Goal: Task Accomplishment & Management: Complete application form

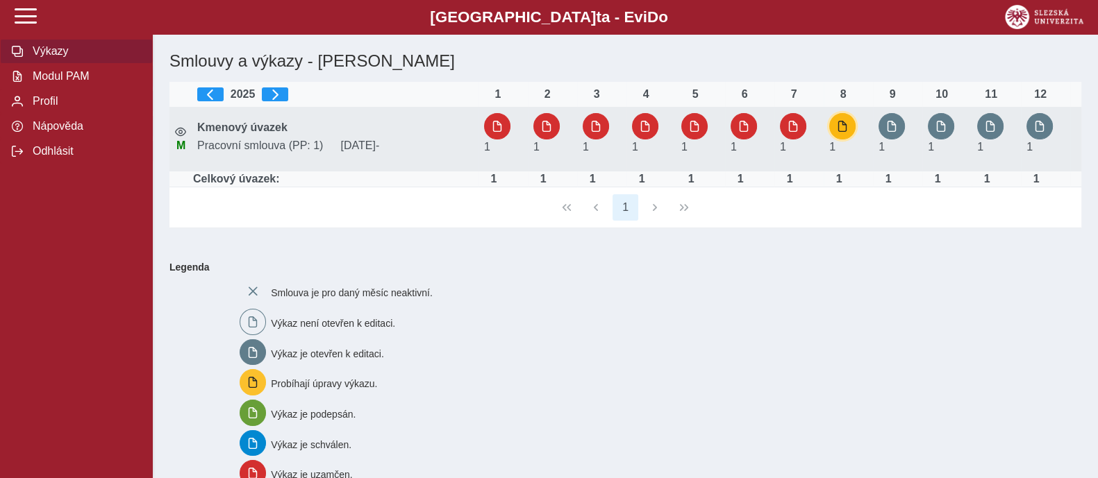
click at [843, 125] on span "button" at bounding box center [842, 126] width 11 height 11
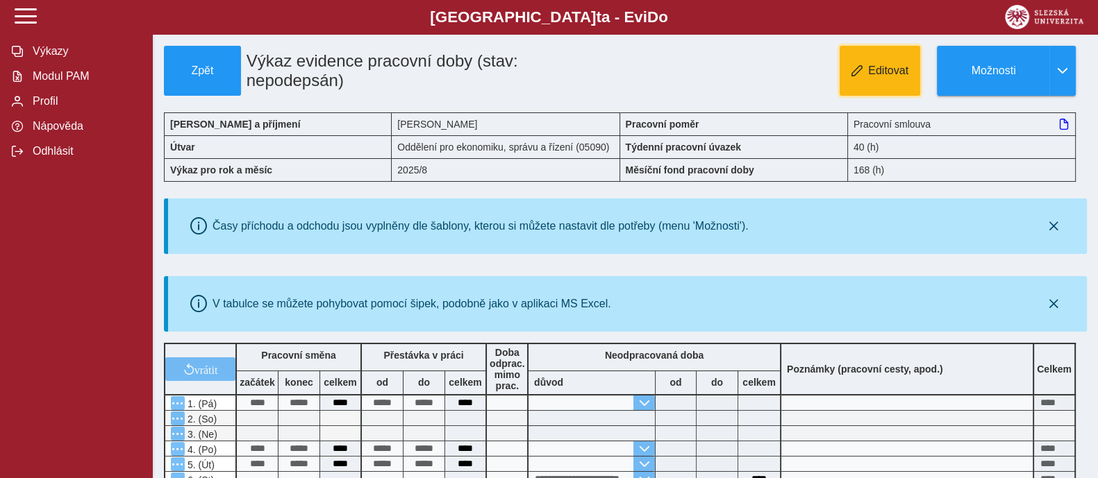
click at [899, 73] on span "Editovat" at bounding box center [888, 71] width 40 height 12
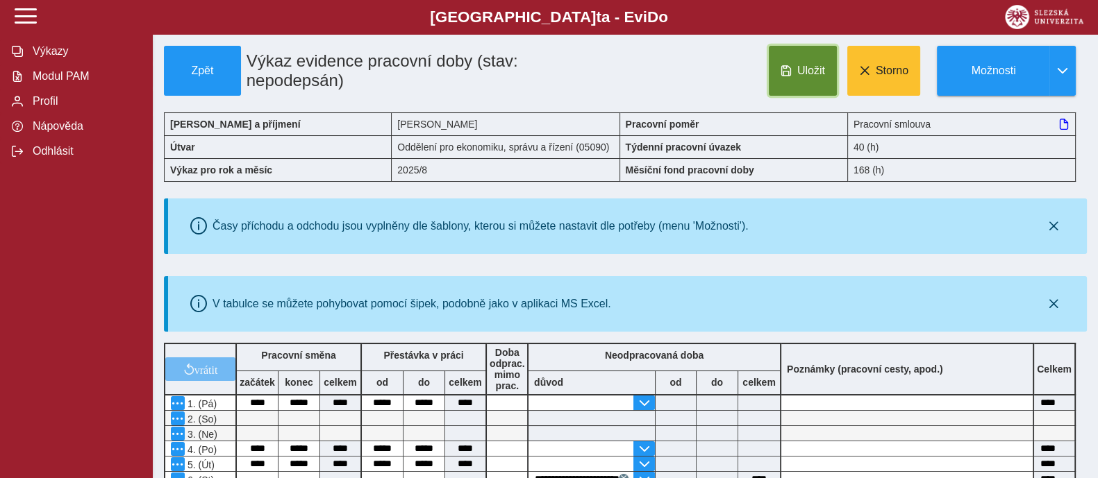
click at [783, 59] on button "Uložit" at bounding box center [803, 71] width 68 height 50
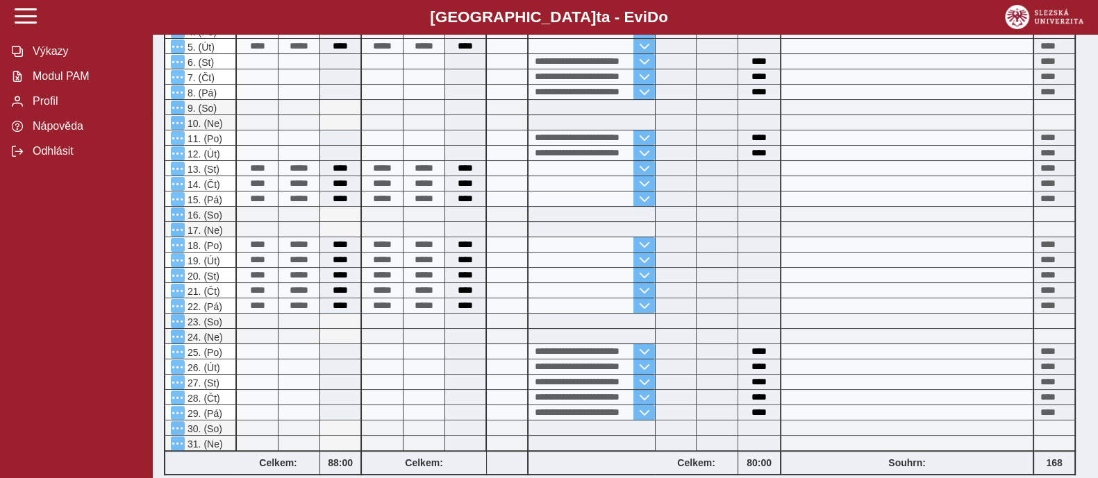
scroll to position [614, 0]
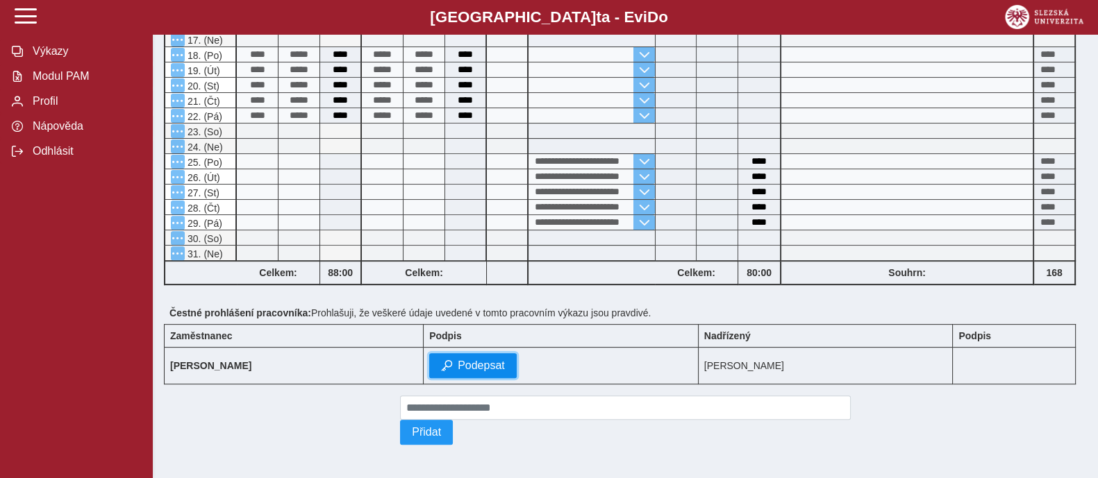
click at [498, 360] on span "Podepsat" at bounding box center [481, 366] width 47 height 12
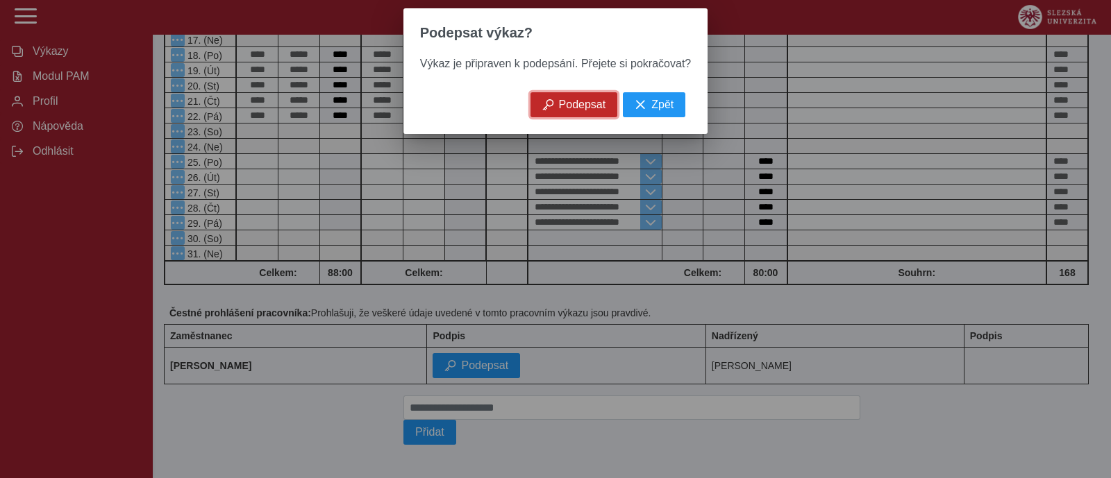
click at [559, 111] on span "Podepsat" at bounding box center [582, 105] width 47 height 12
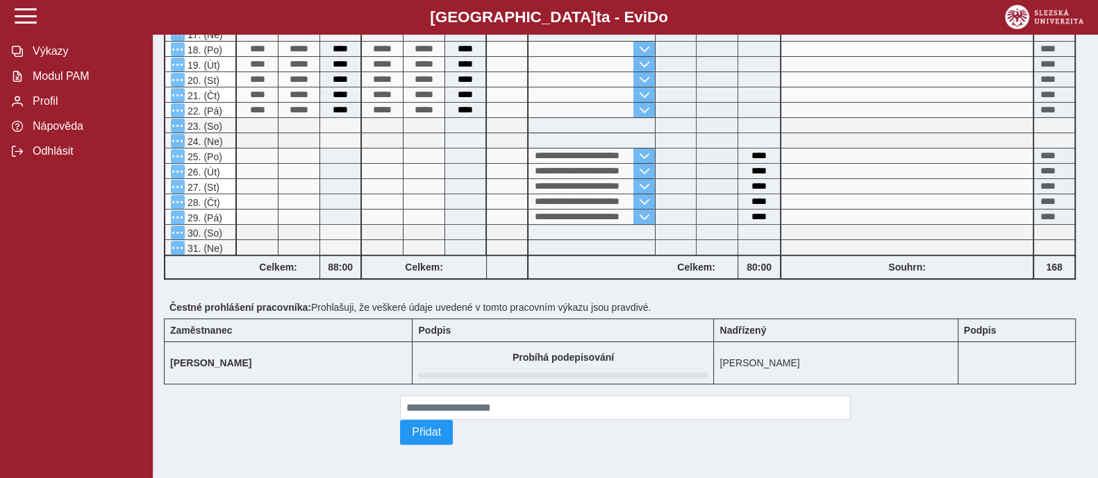
scroll to position [0, 0]
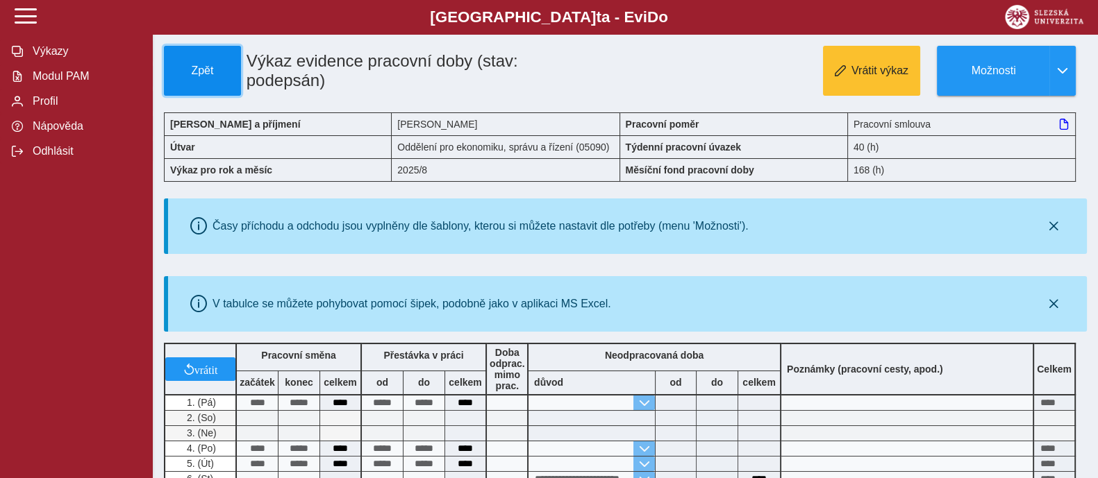
click at [210, 65] on span "Zpět" at bounding box center [202, 71] width 65 height 12
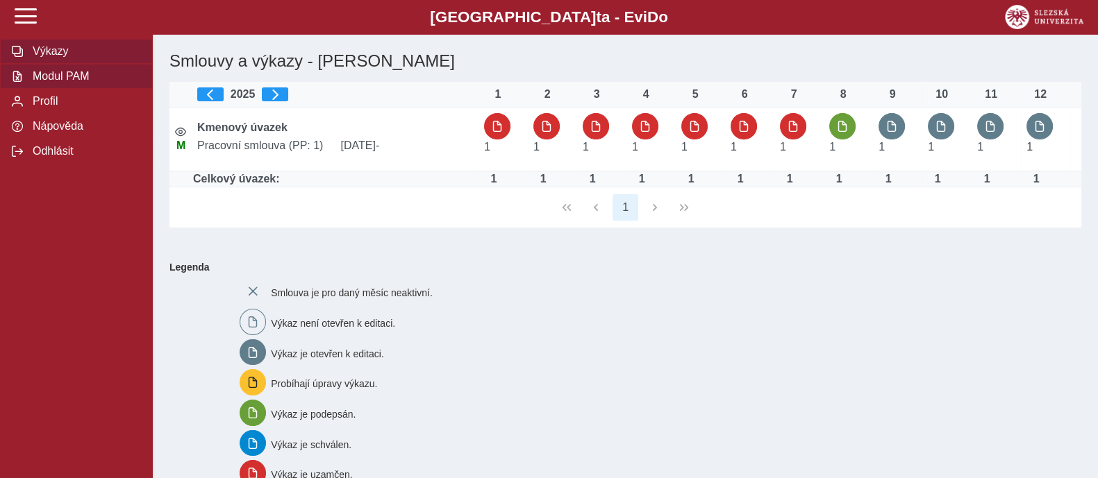
click at [67, 83] on span "Modul PAM" at bounding box center [84, 76] width 112 height 12
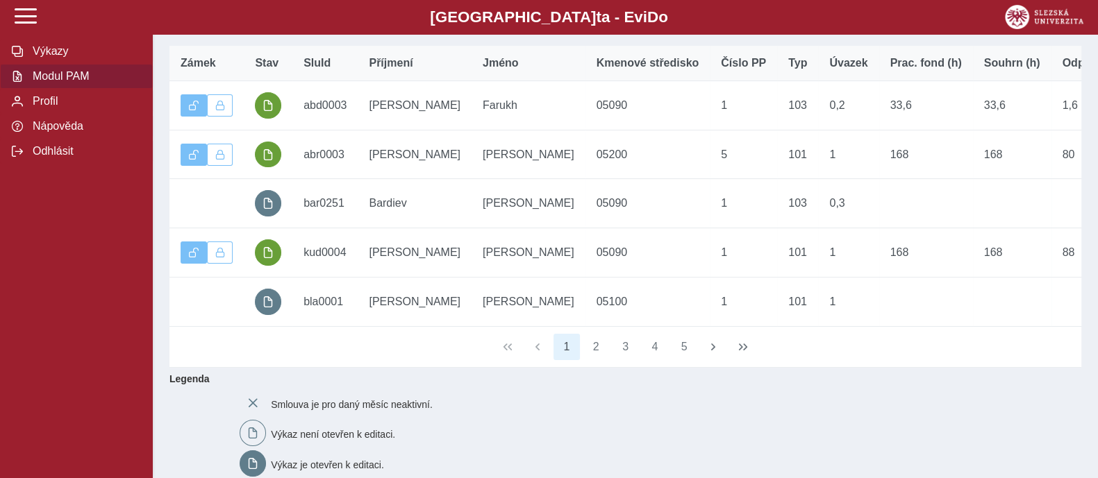
scroll to position [243, 0]
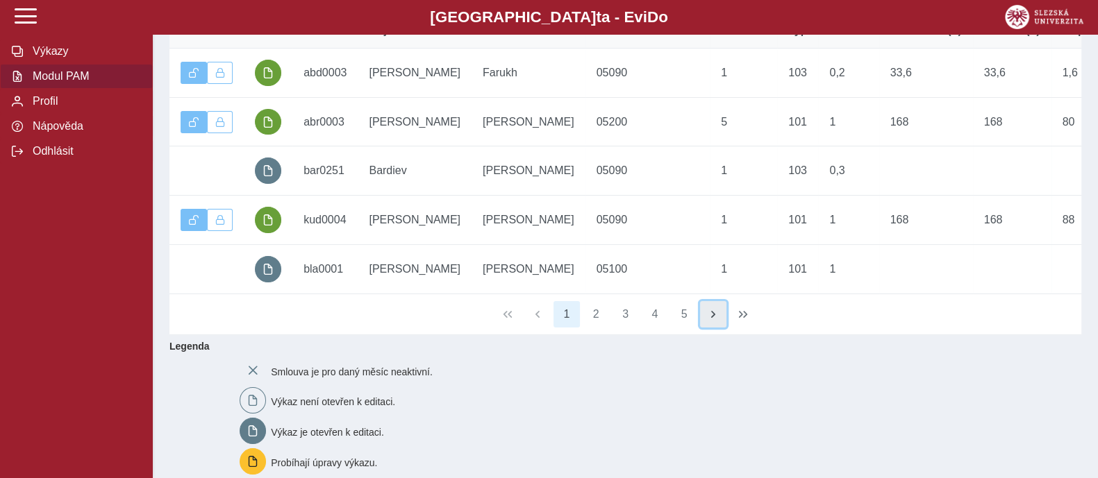
click at [710, 320] on span "button" at bounding box center [713, 314] width 11 height 11
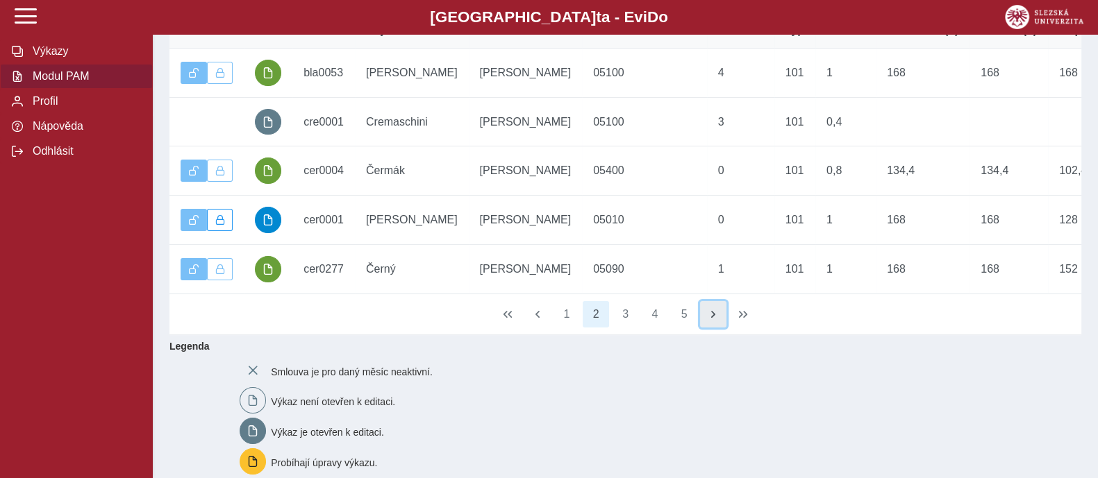
click at [710, 320] on span "button" at bounding box center [713, 314] width 11 height 11
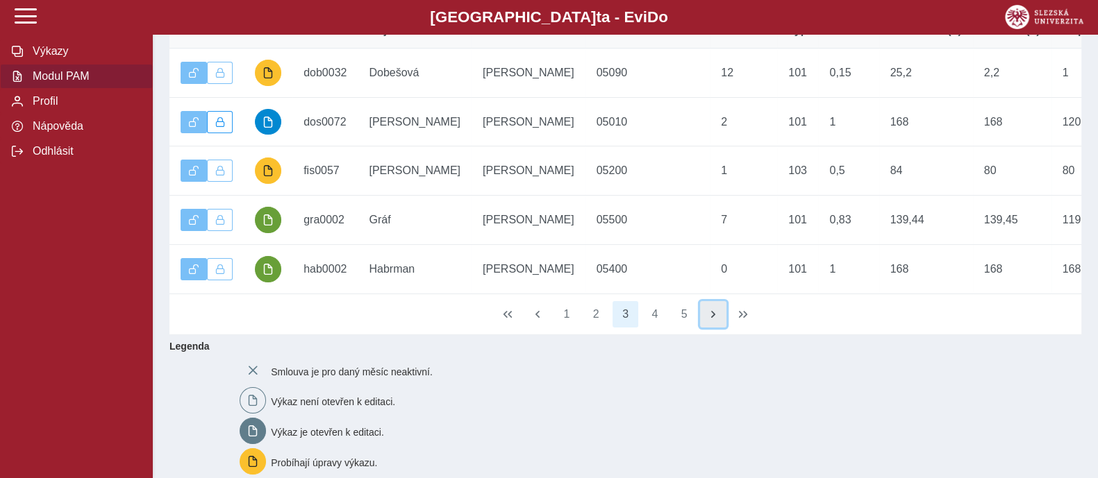
click at [710, 320] on span "button" at bounding box center [713, 314] width 11 height 11
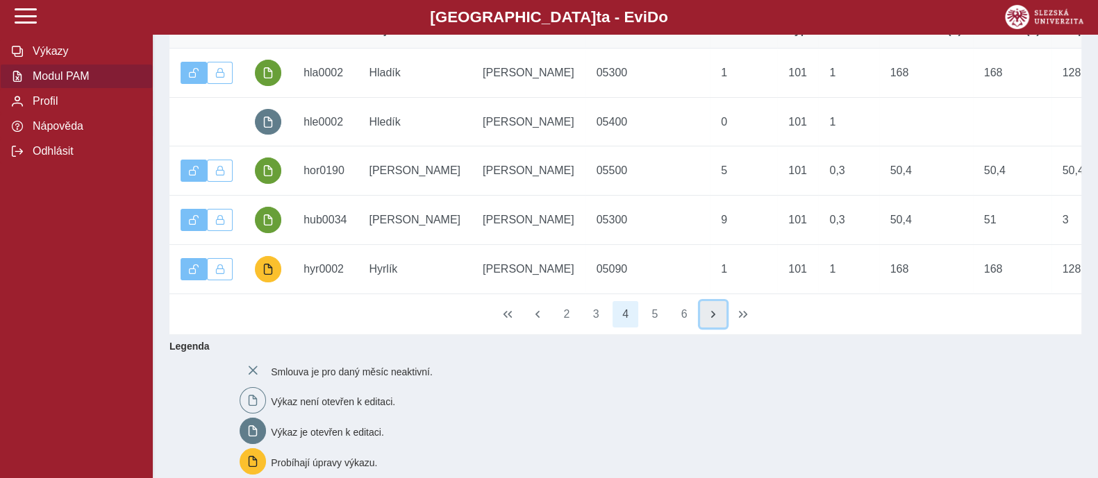
click at [710, 320] on span "button" at bounding box center [713, 314] width 11 height 11
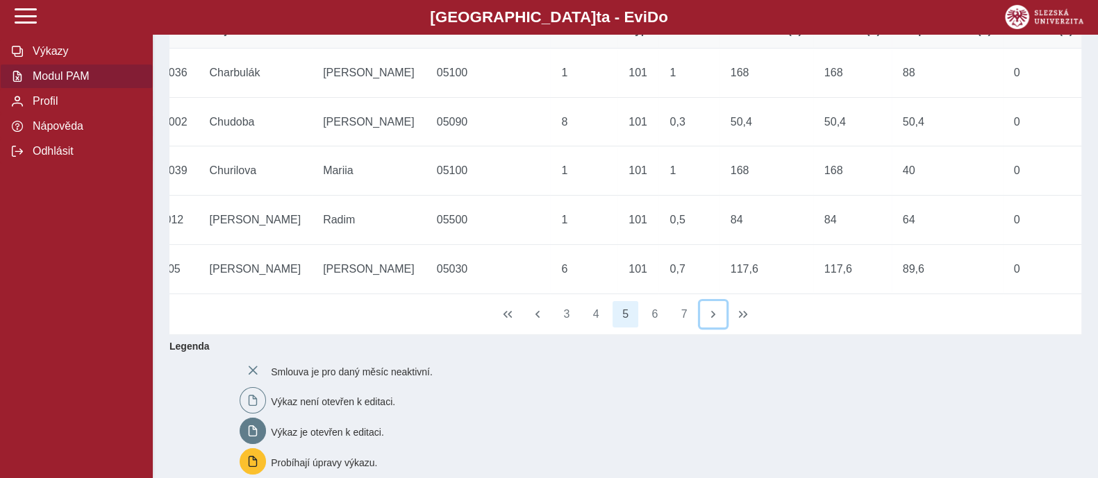
scroll to position [0, 173]
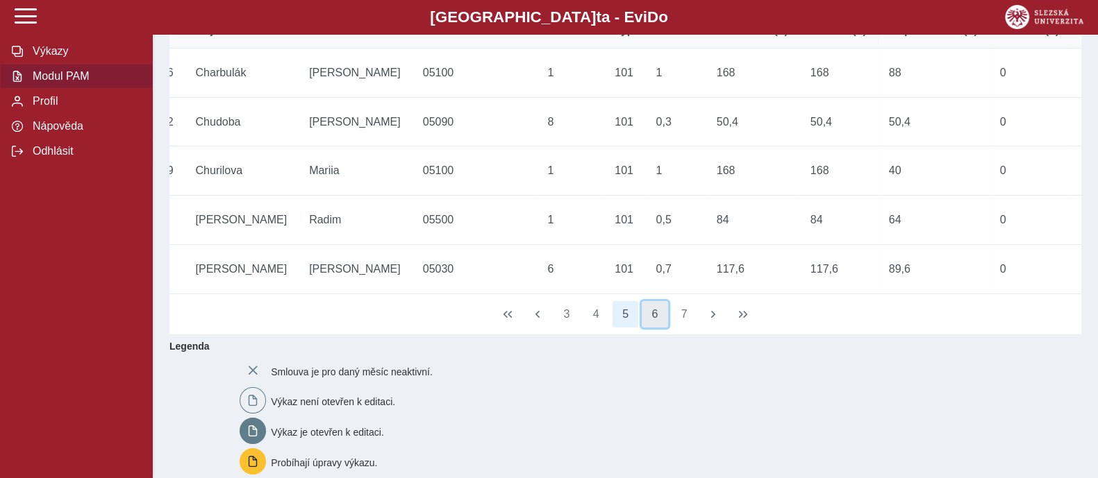
click at [649, 328] on button "6" at bounding box center [655, 314] width 26 height 26
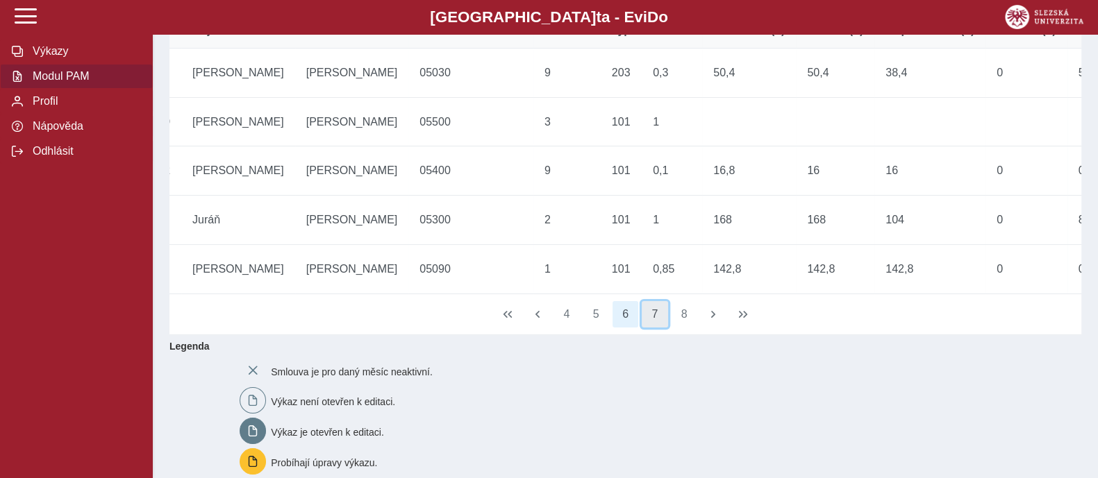
click at [649, 328] on button "7" at bounding box center [655, 314] width 26 height 26
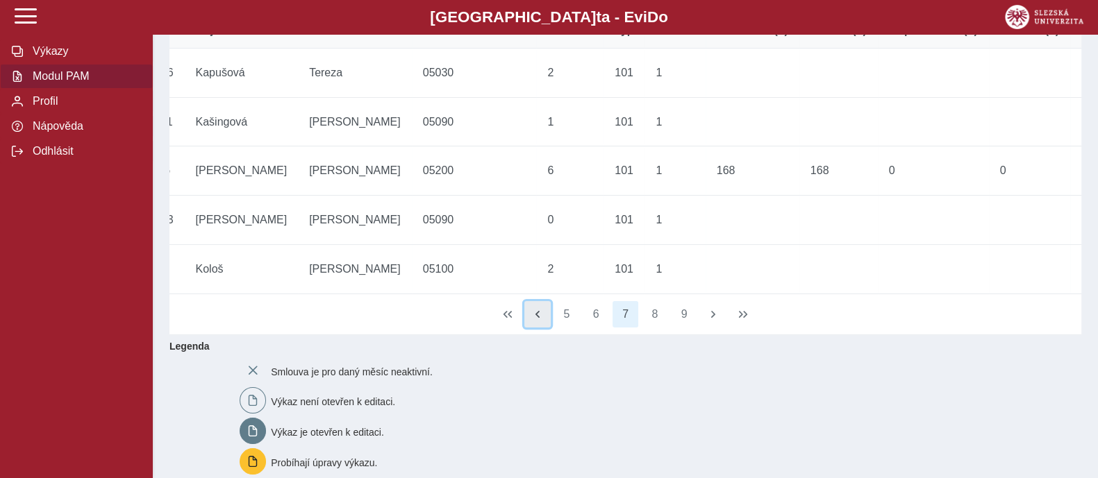
click at [535, 320] on span "button" at bounding box center [537, 314] width 11 height 11
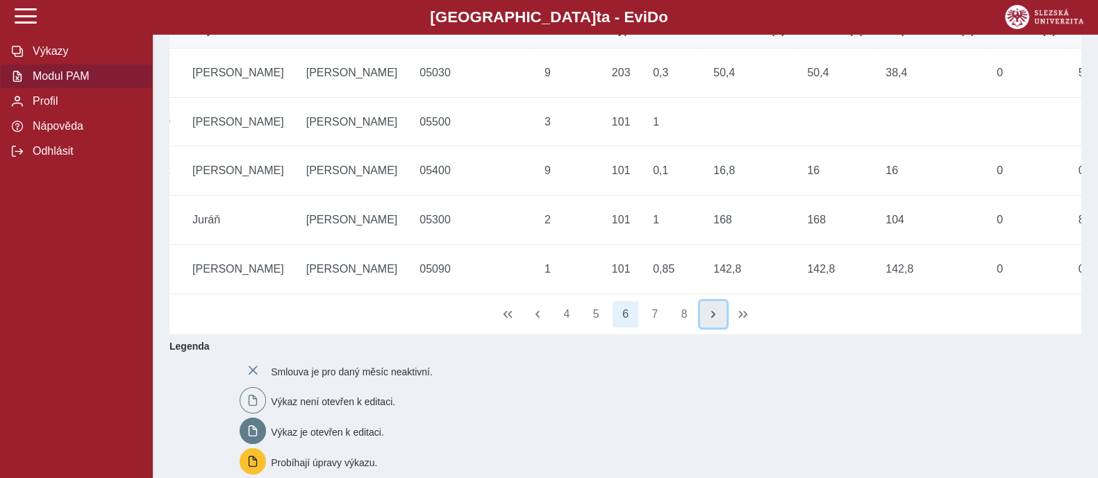
click at [708, 328] on button "button" at bounding box center [713, 314] width 26 height 26
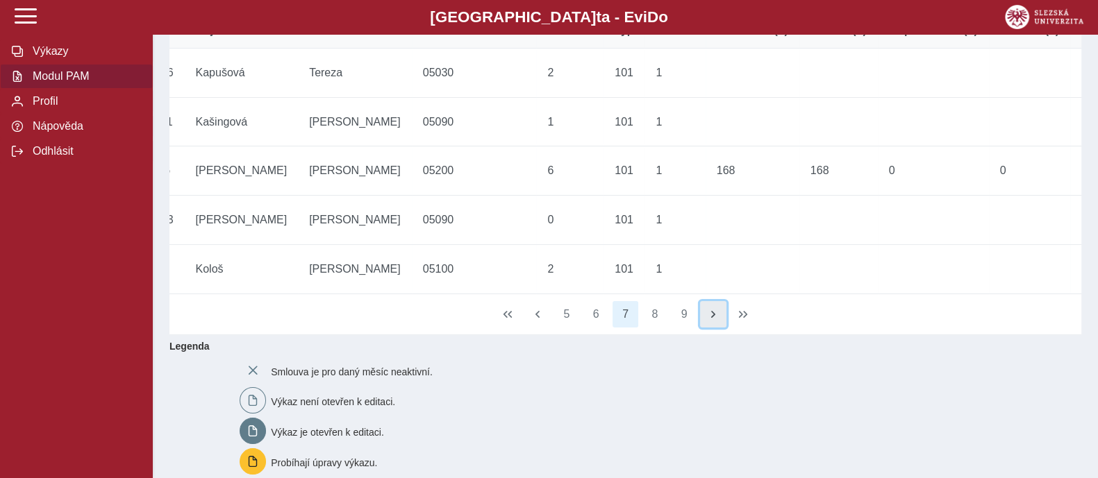
click at [708, 328] on button "button" at bounding box center [713, 314] width 26 height 26
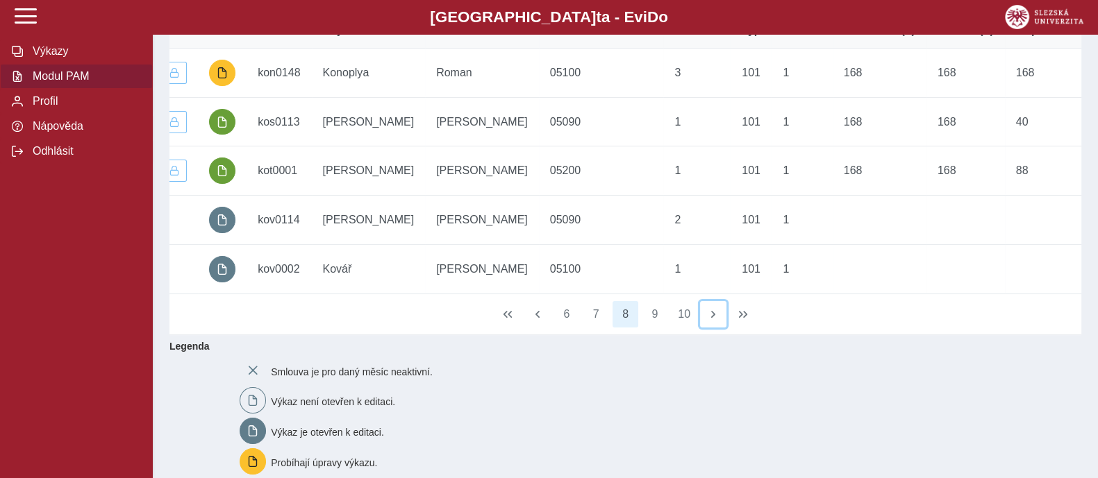
scroll to position [0, 34]
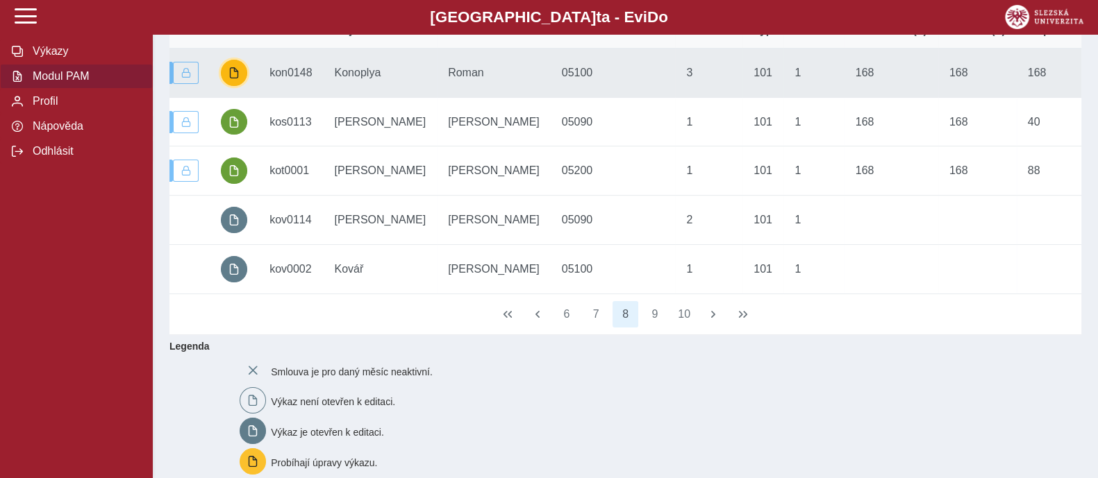
click at [235, 78] on span "button" at bounding box center [233, 72] width 11 height 11
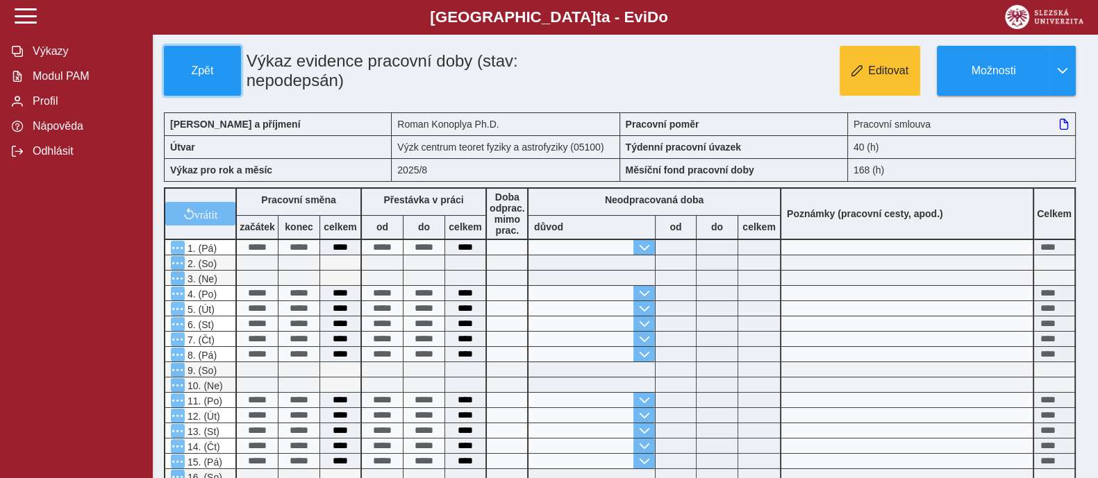
click at [235, 78] on button "Zpět" at bounding box center [202, 71] width 77 height 50
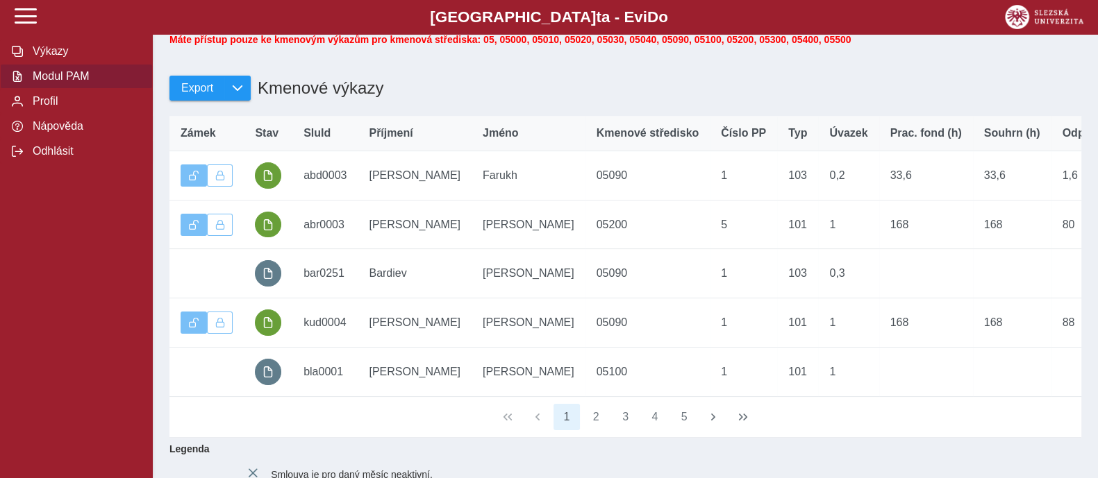
scroll to position [138, 0]
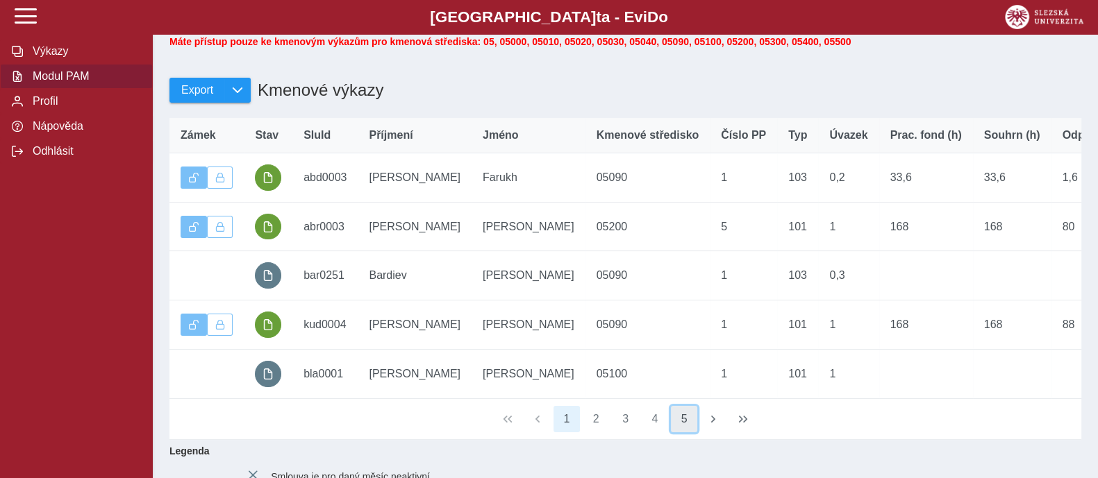
click at [677, 433] on button "5" at bounding box center [684, 419] width 26 height 26
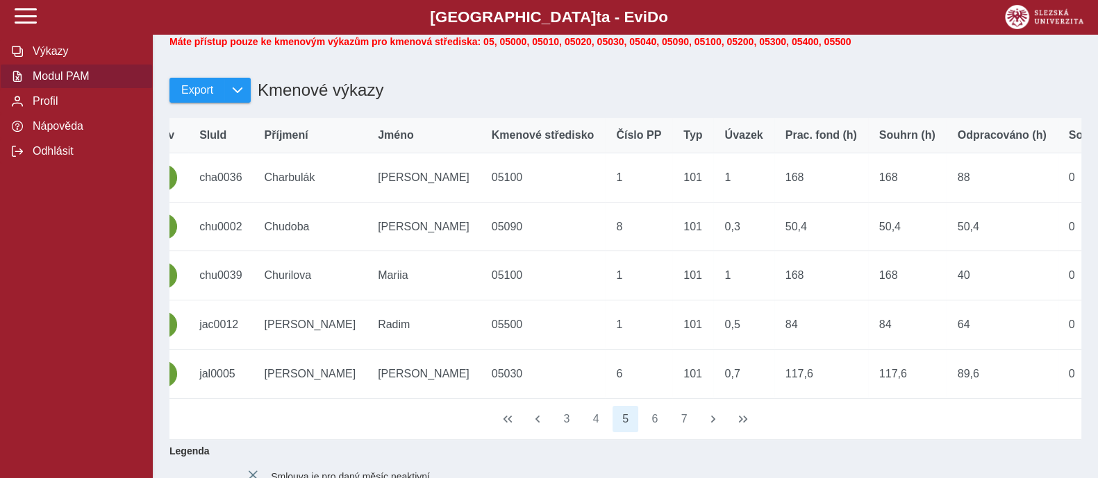
scroll to position [0, 138]
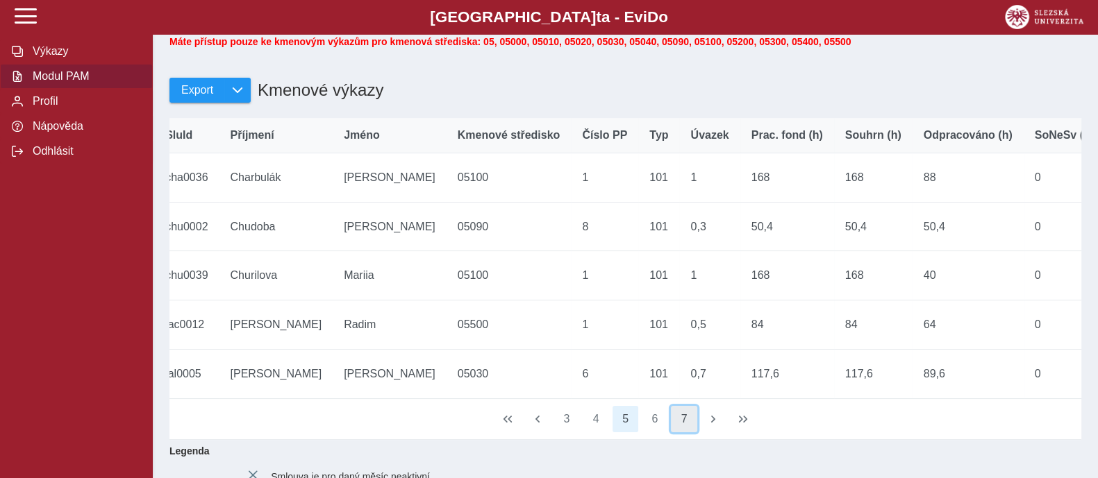
click at [690, 433] on button "7" at bounding box center [684, 419] width 26 height 26
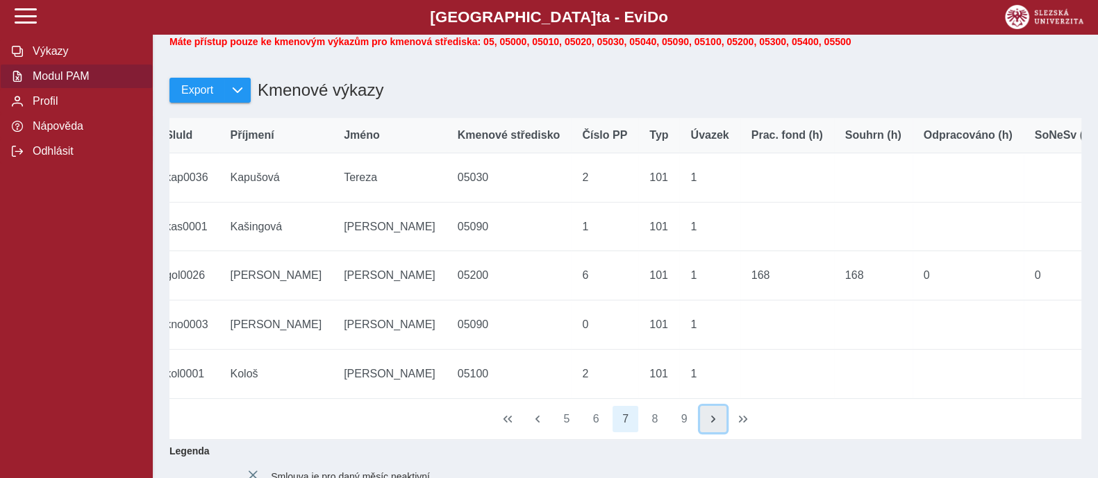
click at [710, 433] on button "button" at bounding box center [713, 419] width 26 height 26
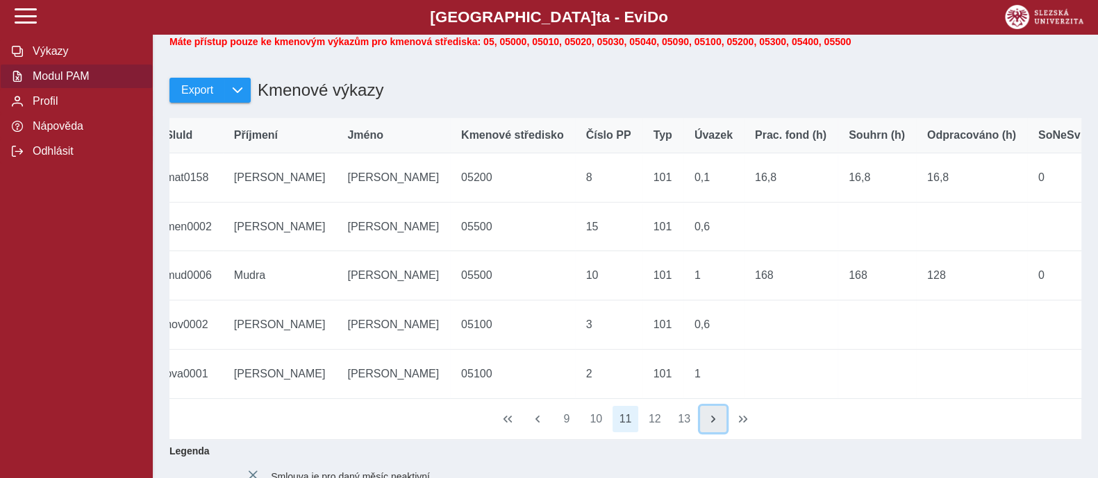
click at [710, 433] on button "button" at bounding box center [713, 419] width 26 height 26
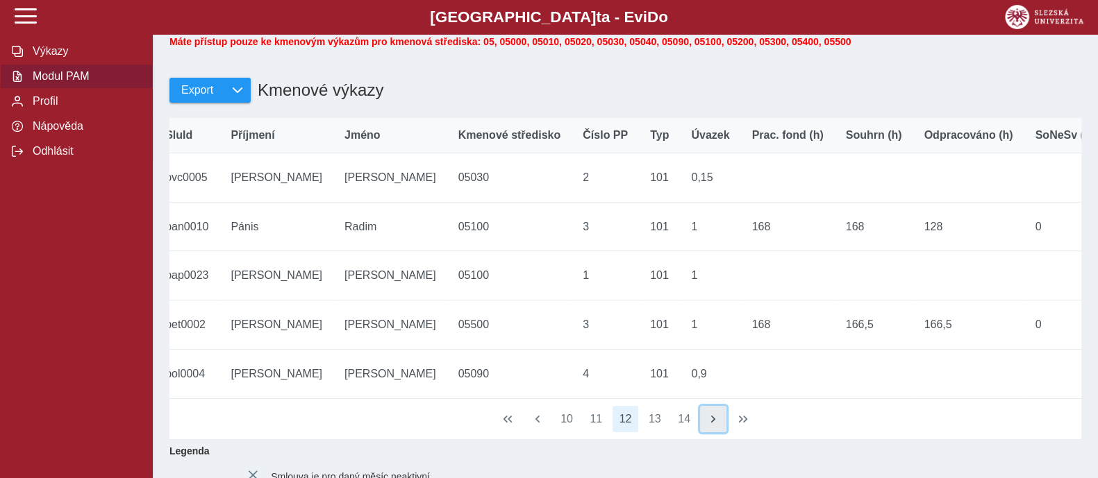
click at [710, 433] on button "button" at bounding box center [713, 419] width 26 height 26
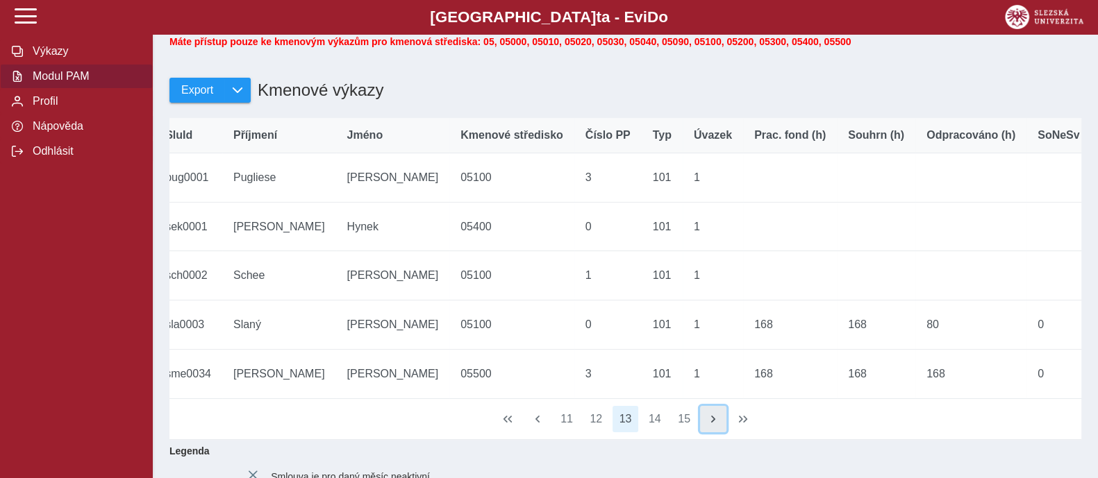
click at [710, 433] on button "button" at bounding box center [713, 419] width 26 height 26
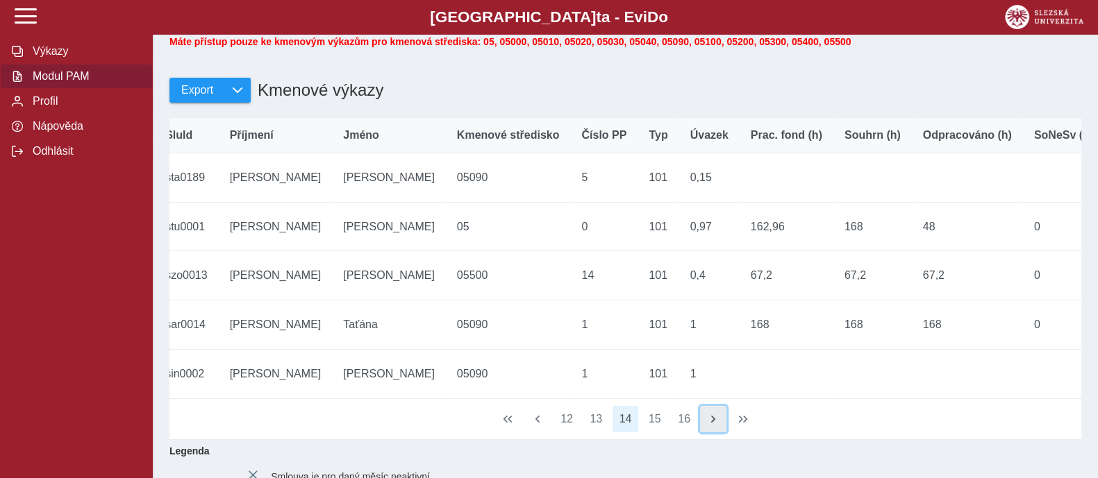
click at [710, 433] on button "button" at bounding box center [713, 419] width 26 height 26
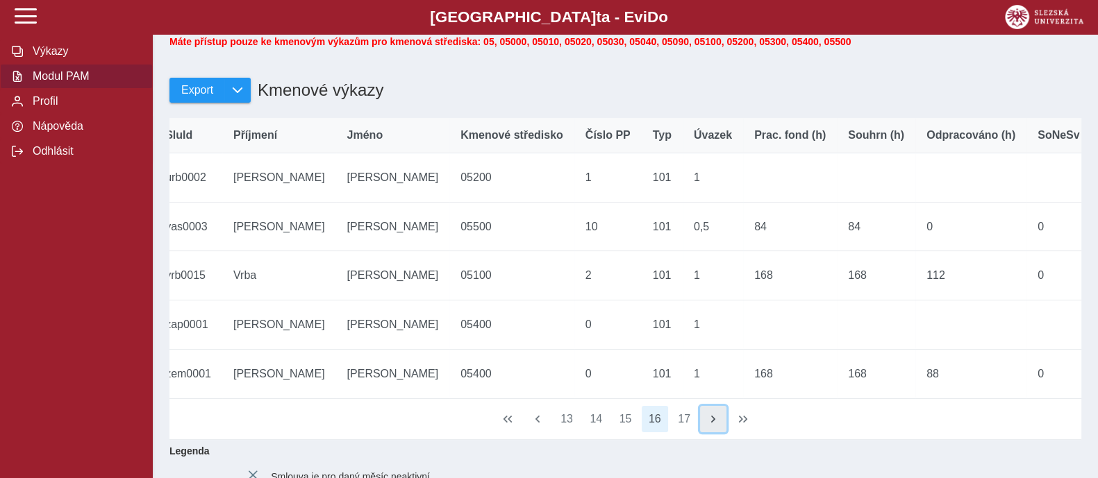
click at [710, 433] on button "button" at bounding box center [713, 419] width 26 height 26
